Goal: Task Accomplishment & Management: Manage account settings

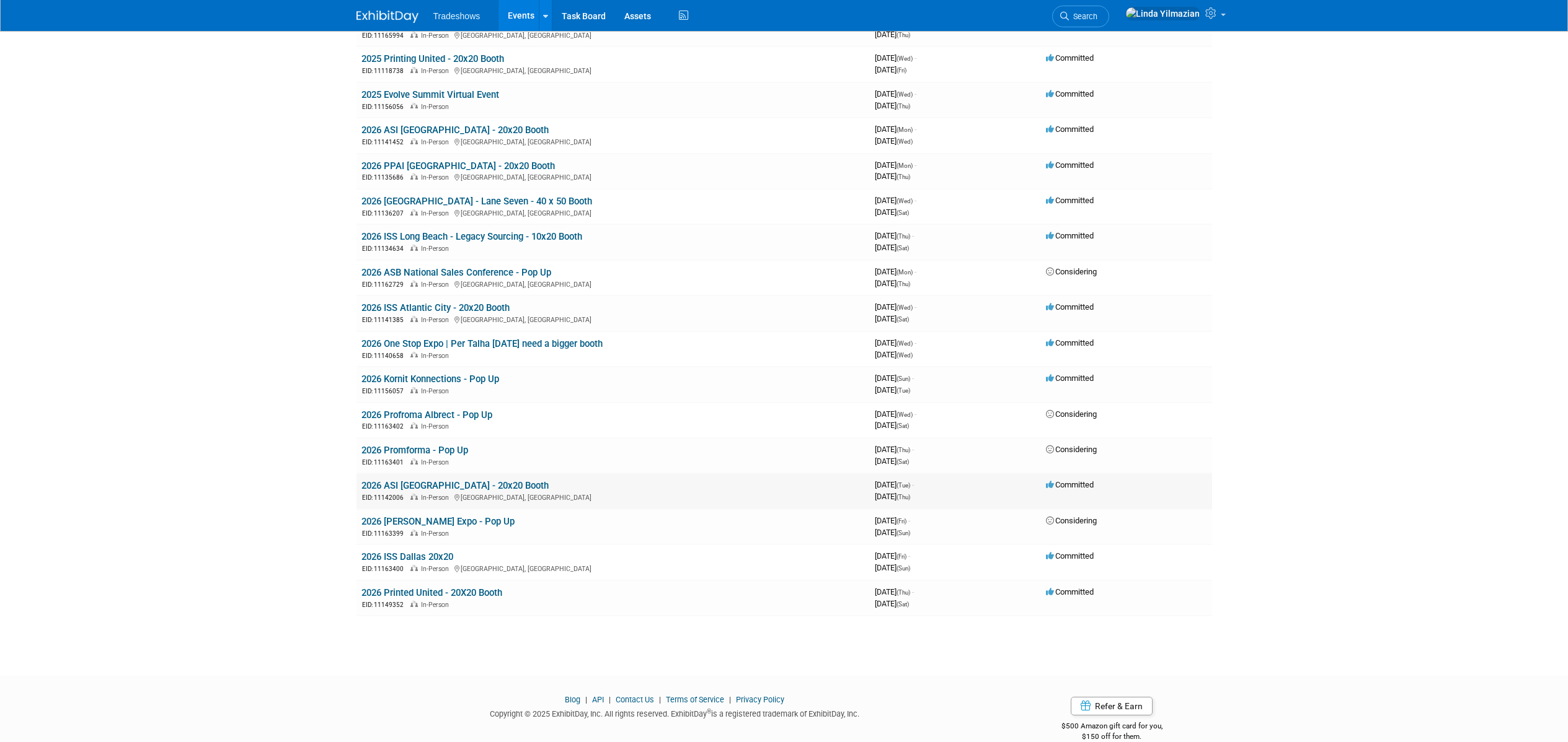
scroll to position [86, 0]
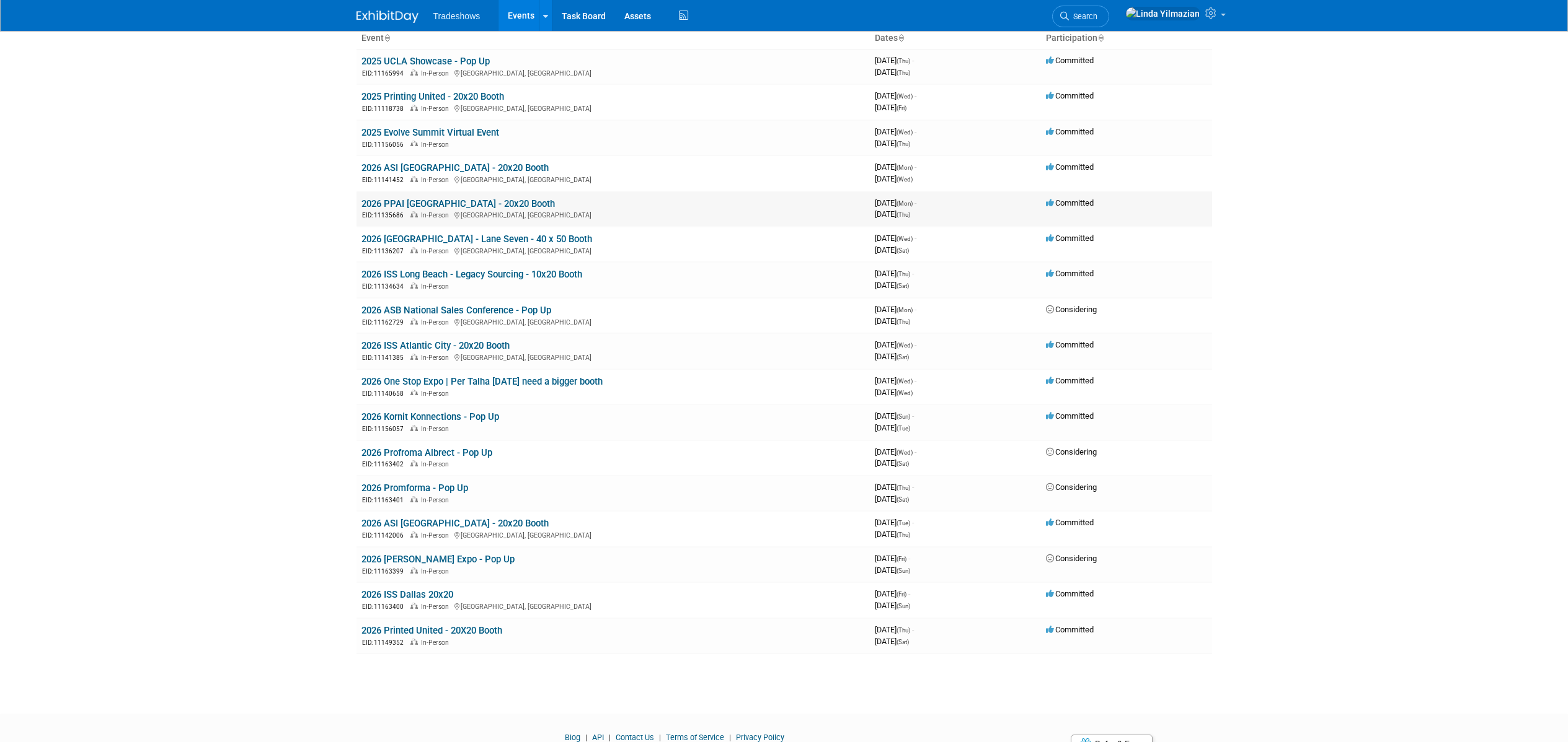
click at [431, 206] on link "2026 PPAI [GEOGRAPHIC_DATA] - 20x20 Booth" at bounding box center [457, 204] width 193 height 11
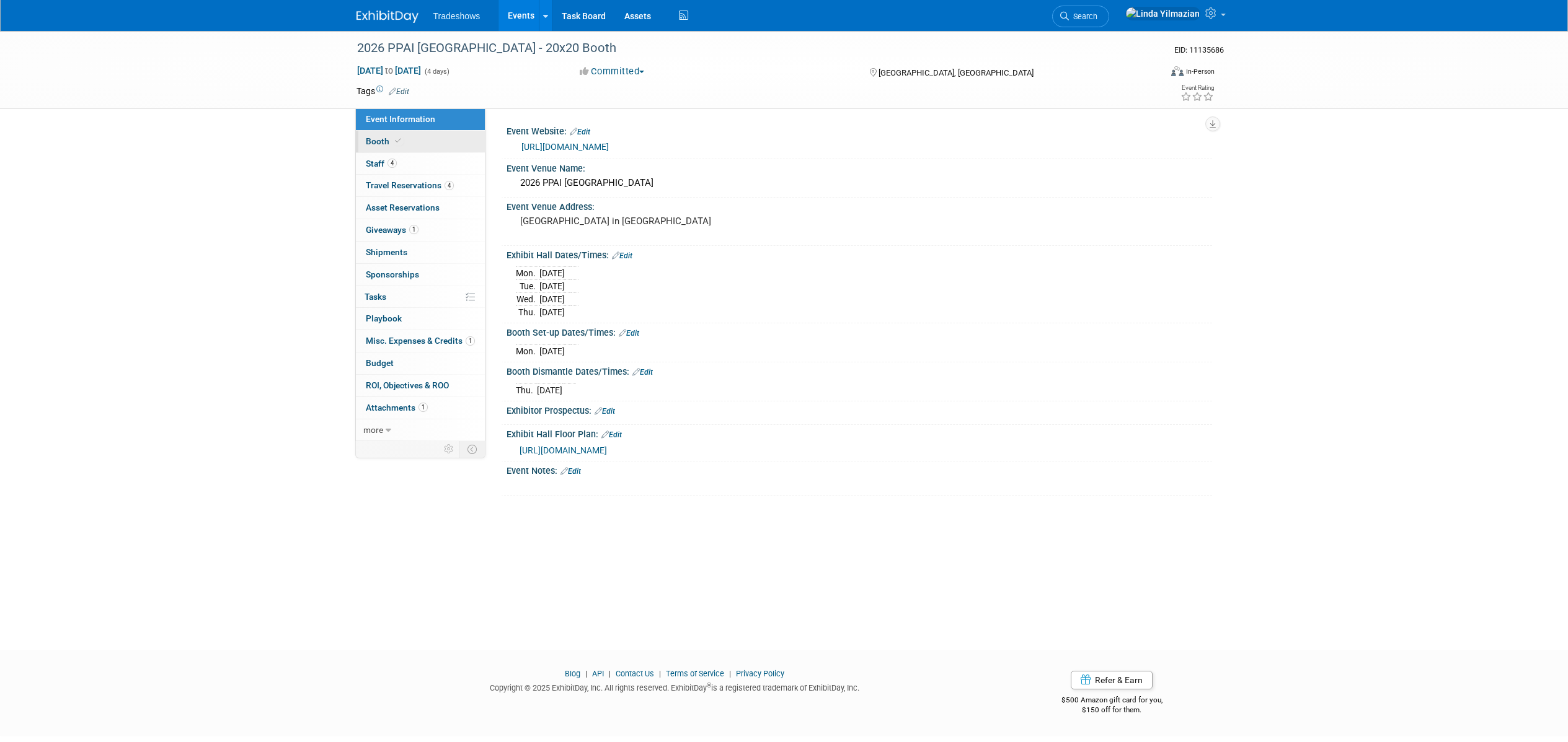
click at [383, 144] on span "Booth" at bounding box center [384, 141] width 38 height 10
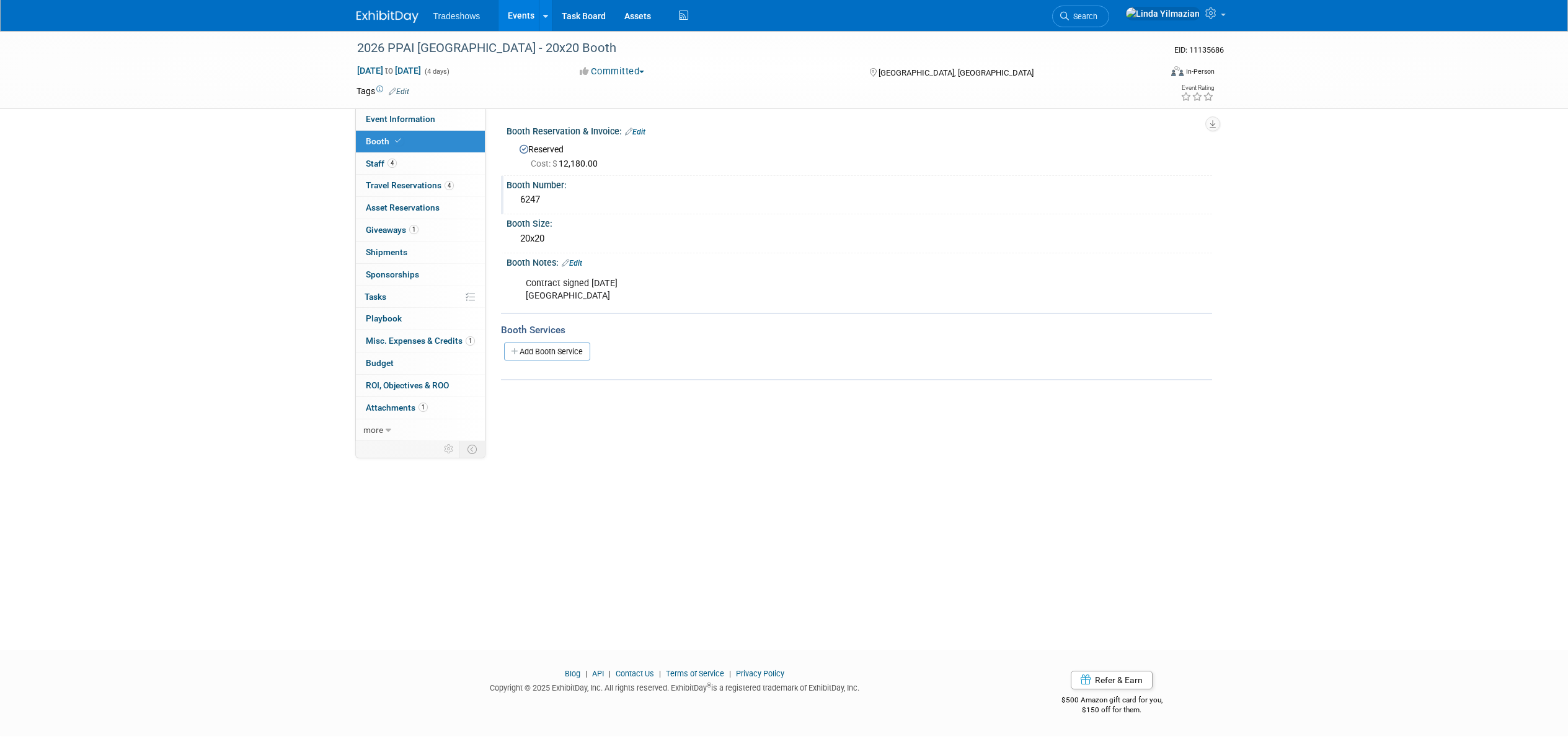
click at [522, 197] on div "6247" at bounding box center [859, 199] width 687 height 20
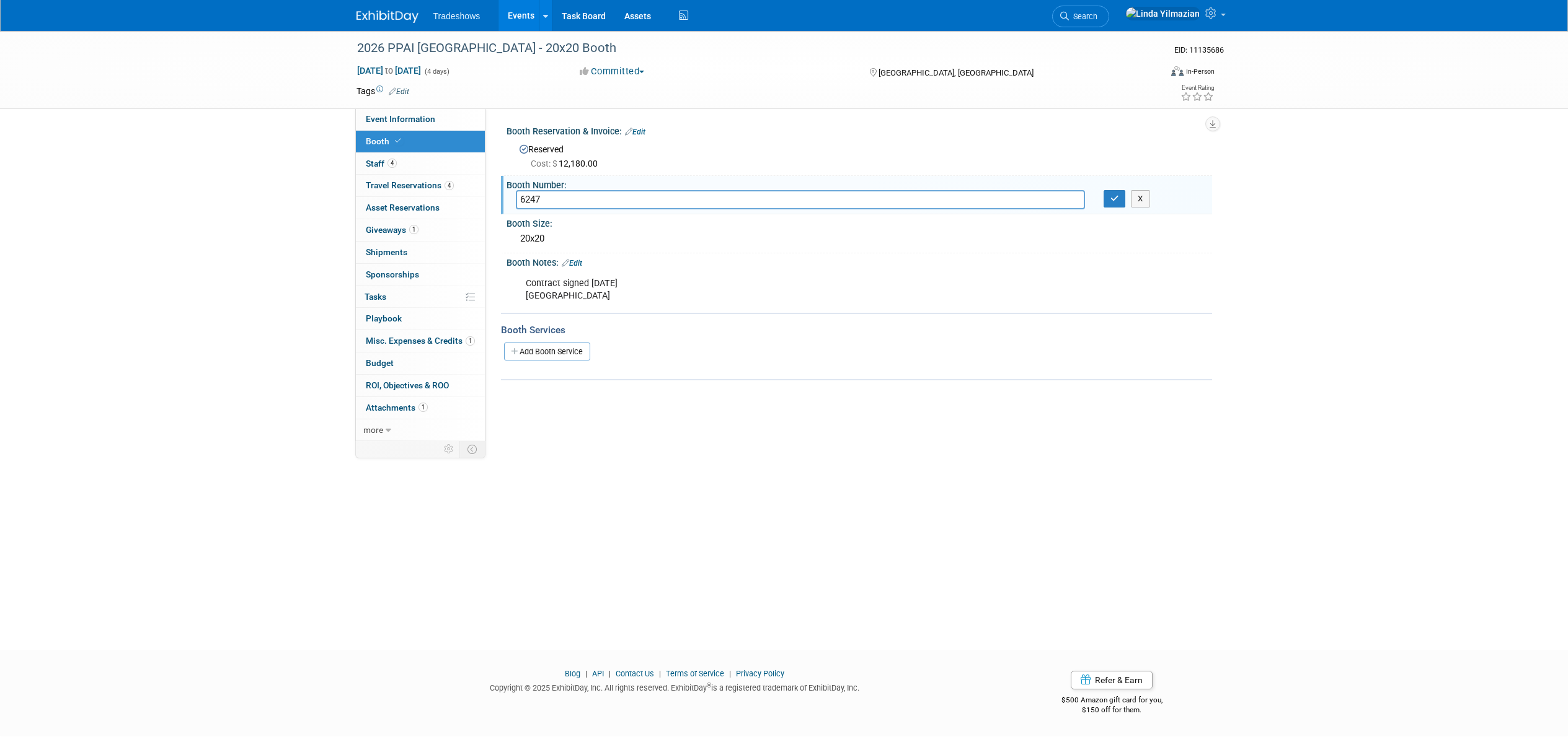
click at [561, 199] on input "6247" at bounding box center [800, 199] width 569 height 20
click at [548, 196] on input "6247 - 6247" at bounding box center [800, 199] width 569 height 20
drag, startPoint x: 545, startPoint y: 196, endPoint x: 615, endPoint y: 205, distance: 70.6
click at [615, 205] on input "6247 - 6247" at bounding box center [800, 199] width 569 height 20
type input "6247"
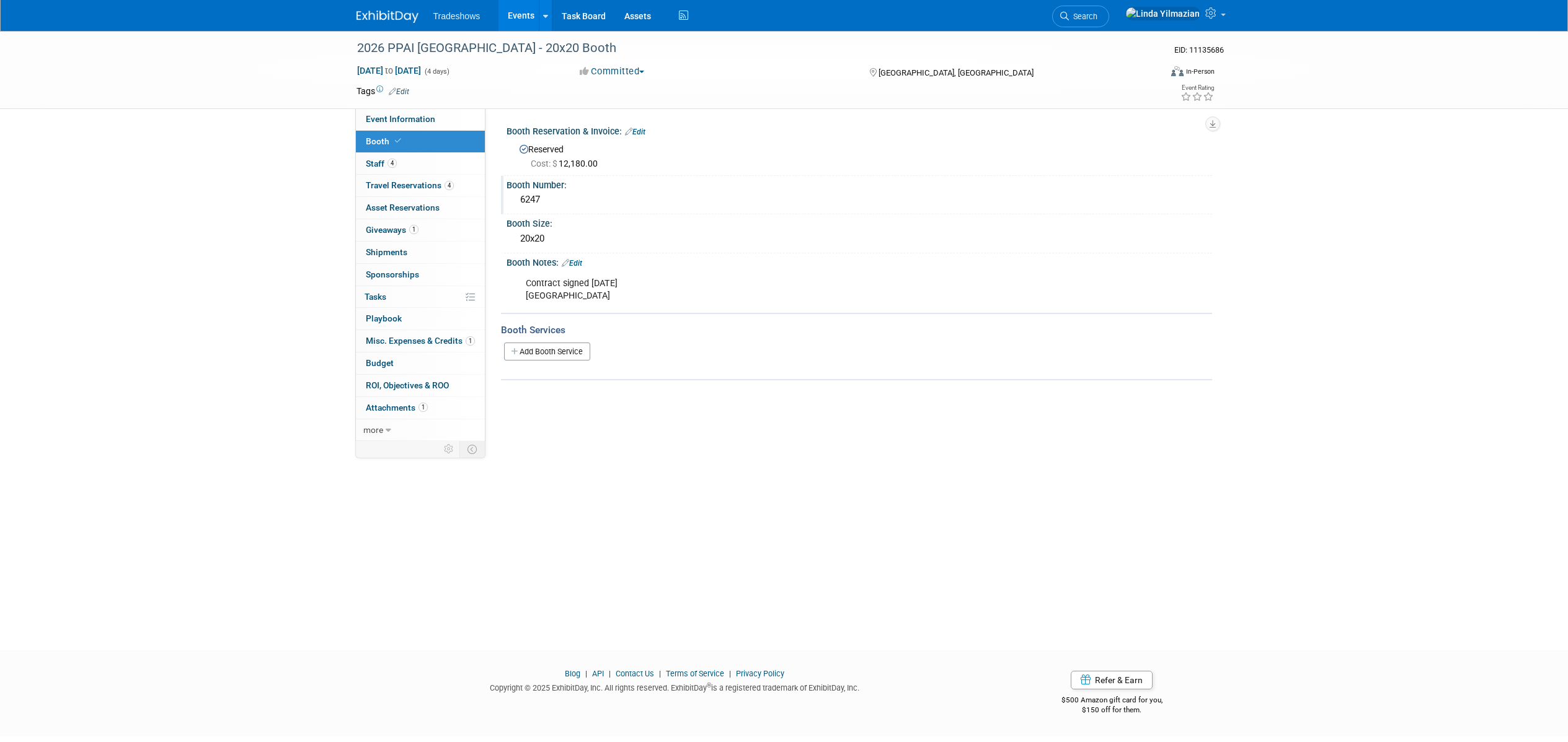
click at [517, 16] on link "Events" at bounding box center [520, 15] width 46 height 31
